Goal: Task Accomplishment & Management: Manage account settings

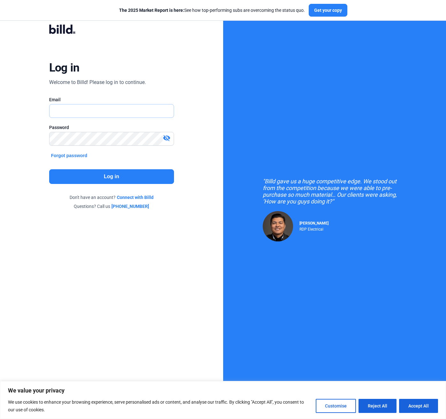
type input "[EMAIL_ADDRESS][DOMAIN_NAME]"
click at [118, 180] on button "Log in" at bounding box center [111, 176] width 125 height 15
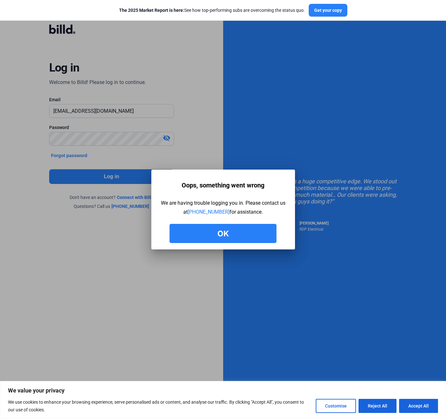
click at [221, 232] on button "Ok" at bounding box center [222, 233] width 107 height 19
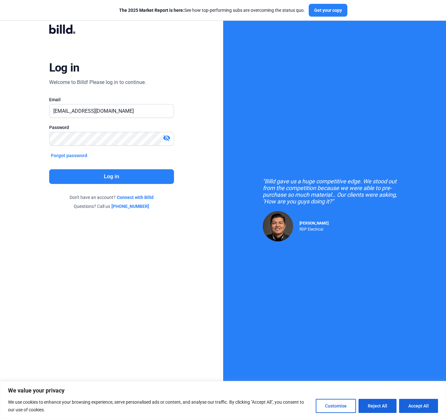
click at [167, 138] on mat-icon "visibility_off" at bounding box center [167, 138] width 8 height 8
click at [167, 138] on mat-icon "visibility" at bounding box center [167, 138] width 8 height 8
click at [137, 178] on button "Log in" at bounding box center [111, 176] width 125 height 15
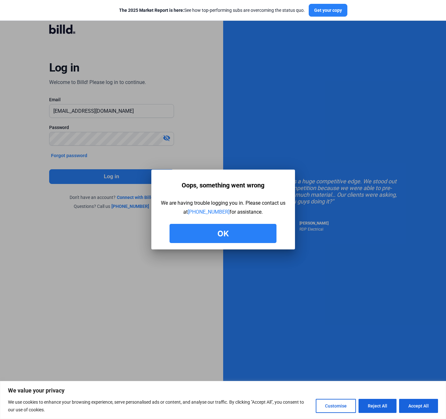
click at [230, 232] on button "Ok" at bounding box center [222, 233] width 107 height 19
